Goal: Use online tool/utility: Utilize a website feature to perform a specific function

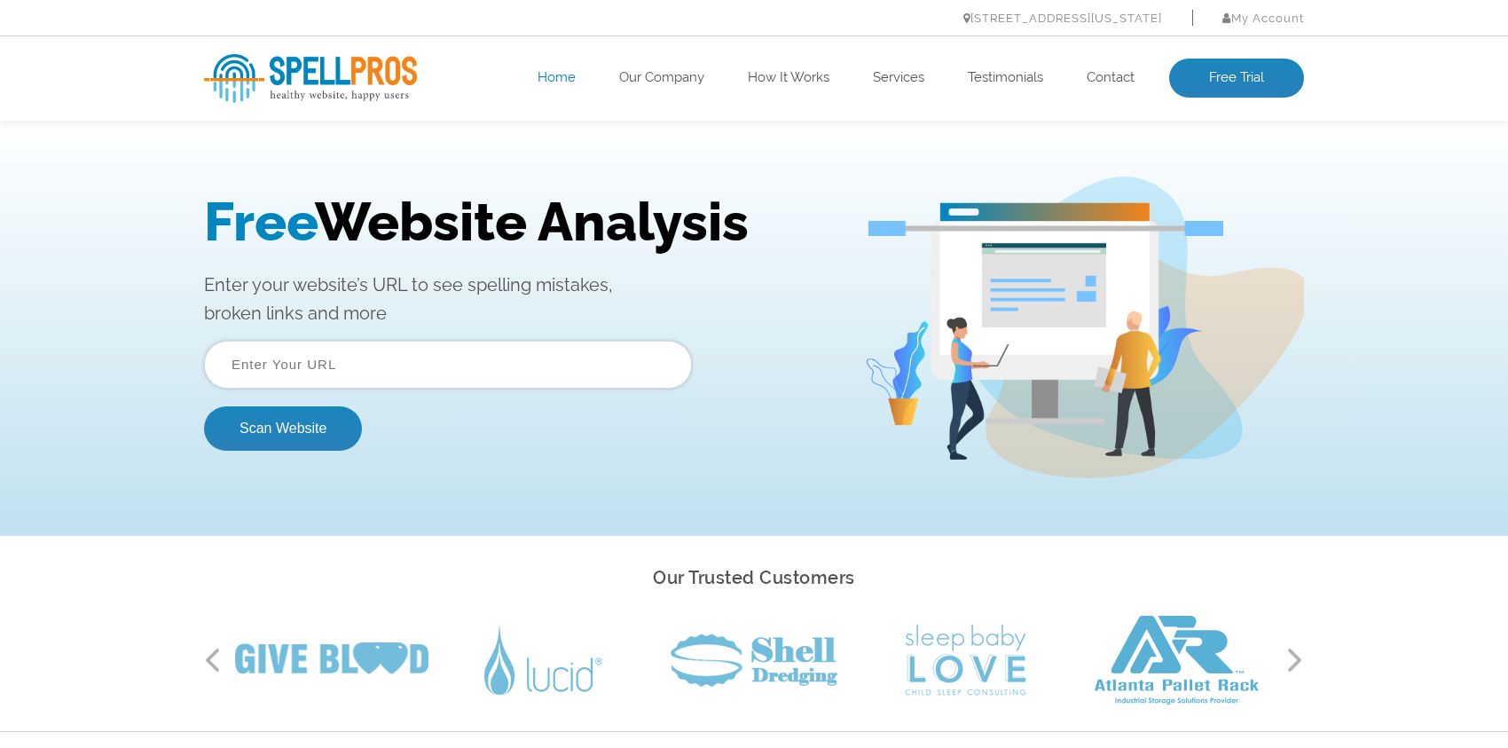
click at [334, 369] on input "text" at bounding box center [448, 365] width 488 height 48
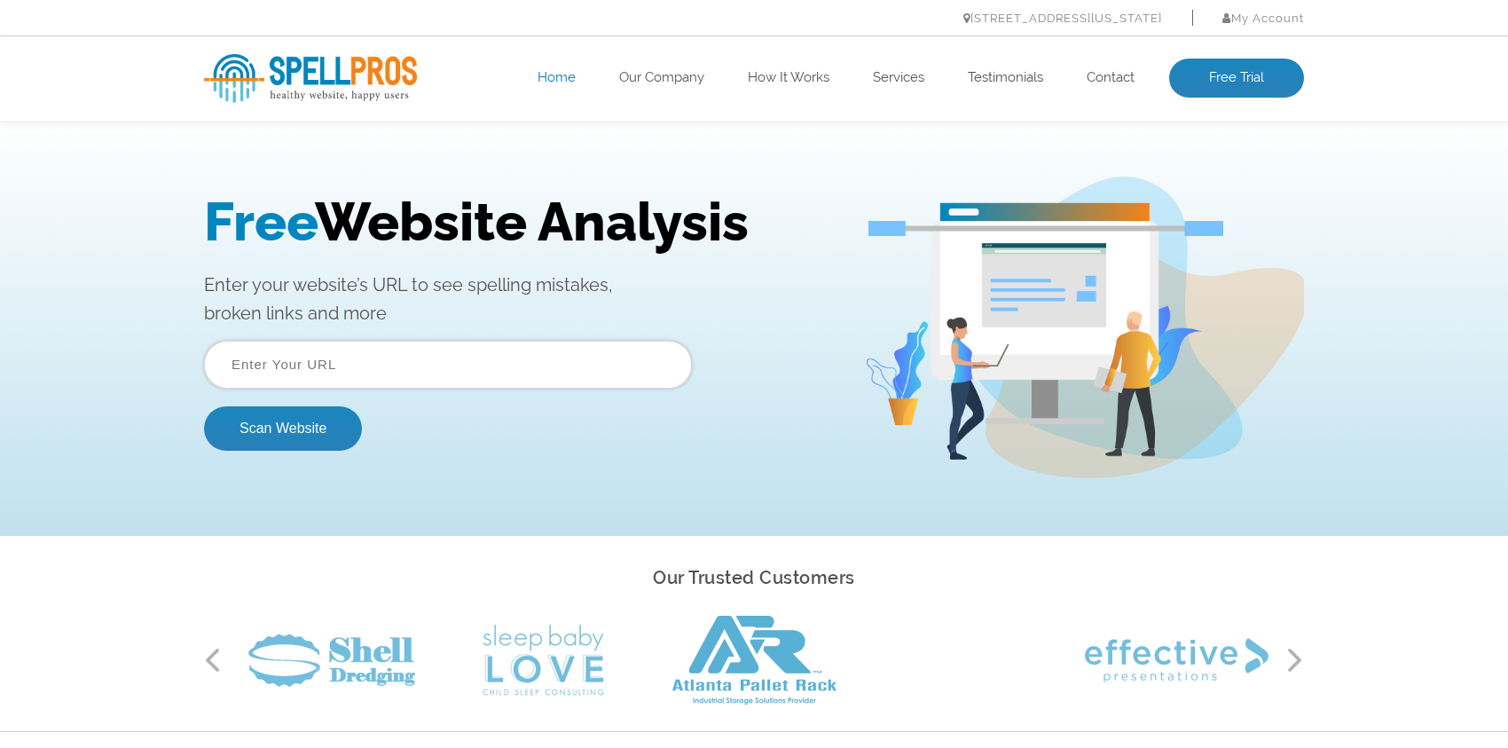
paste input "https://www.fengyicleaning.com/"
type input "https://www.fengyicleaning.com/"
click at [324, 417] on button "Scan Website" at bounding box center [283, 428] width 158 height 44
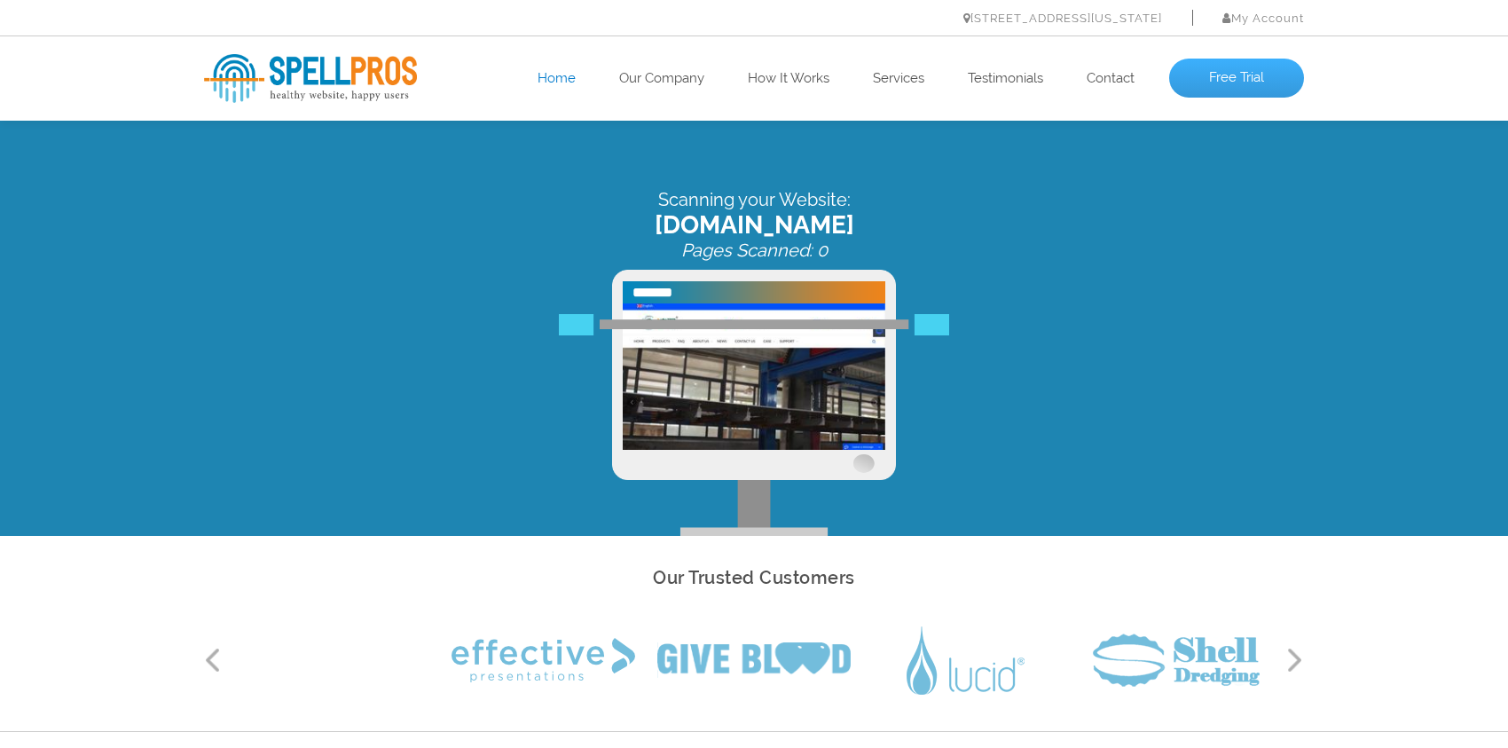
click at [1252, 80] on link "Free Trial" at bounding box center [1236, 78] width 135 height 39
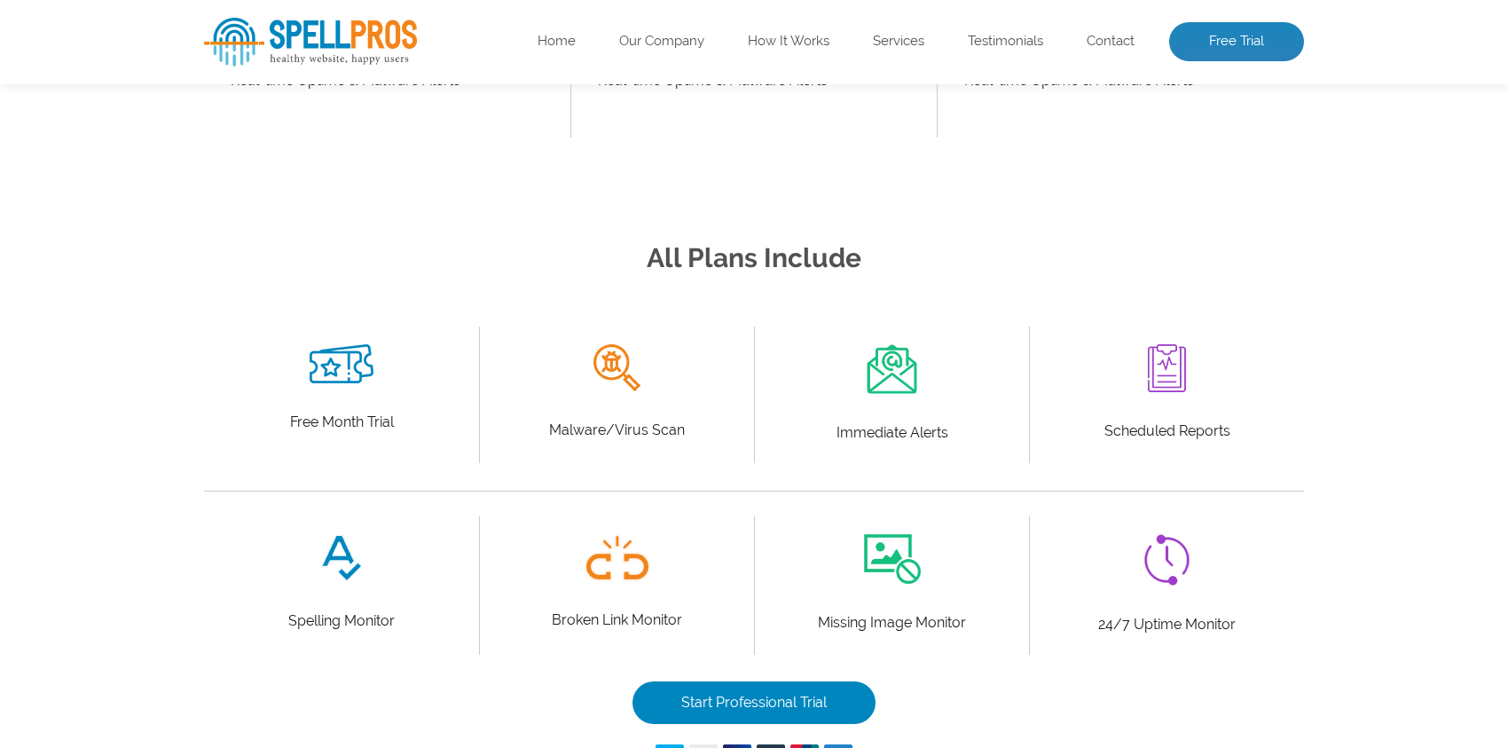
scroll to position [887, 0]
